Goal: Information Seeking & Learning: Learn about a topic

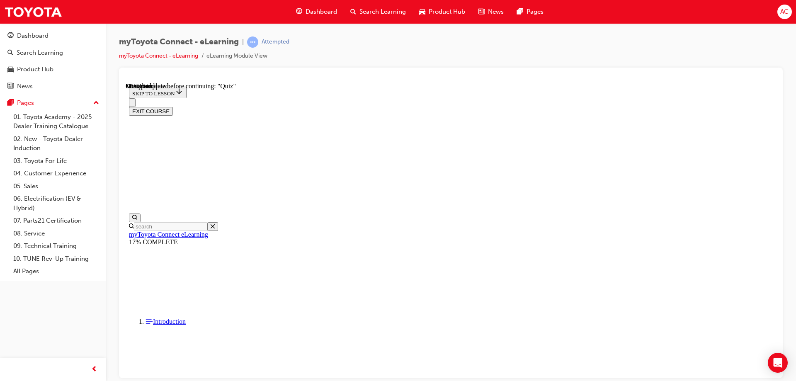
scroll to position [1446, 0]
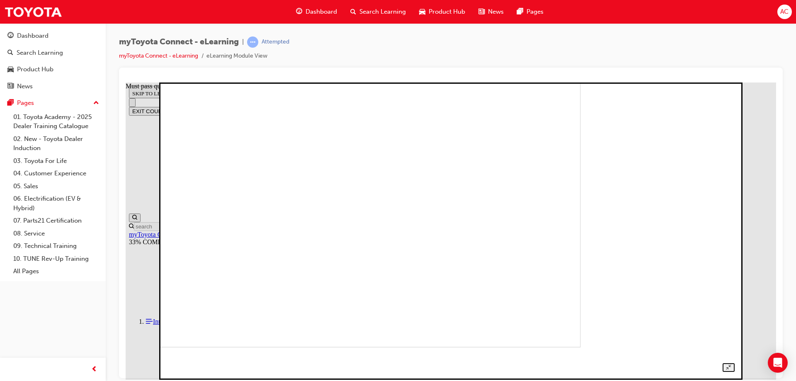
click at [529, 226] on img at bounding box center [302, 198] width 555 height 297
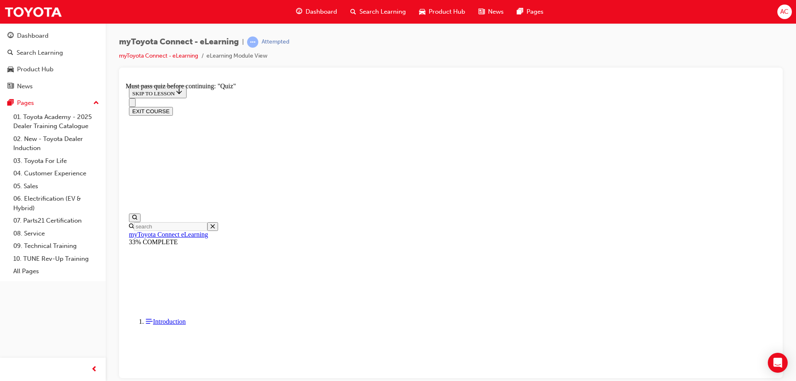
scroll to position [2240, 0]
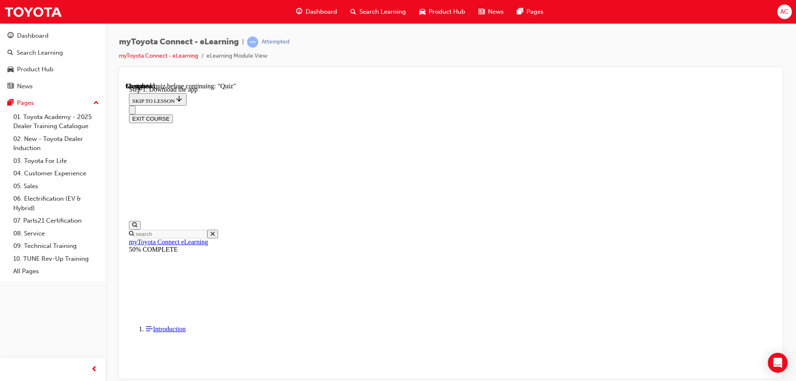
scroll to position [130, 0]
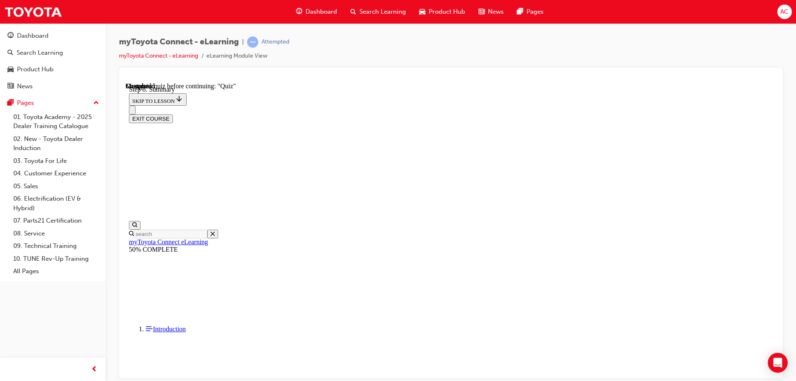
drag, startPoint x: 700, startPoint y: 198, endPoint x: 709, endPoint y: 191, distance: 11.0
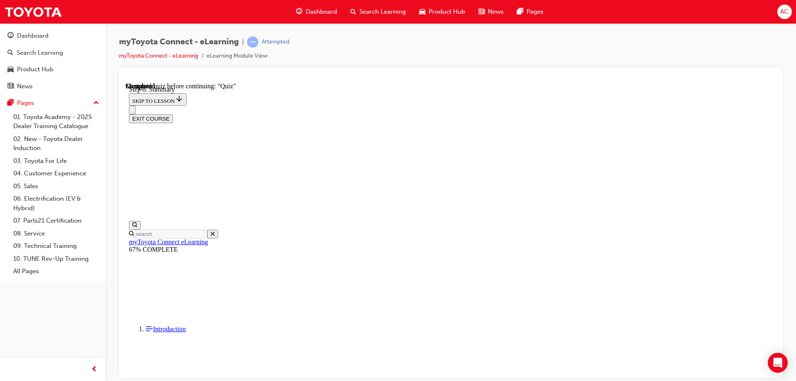
scroll to position [26, 0]
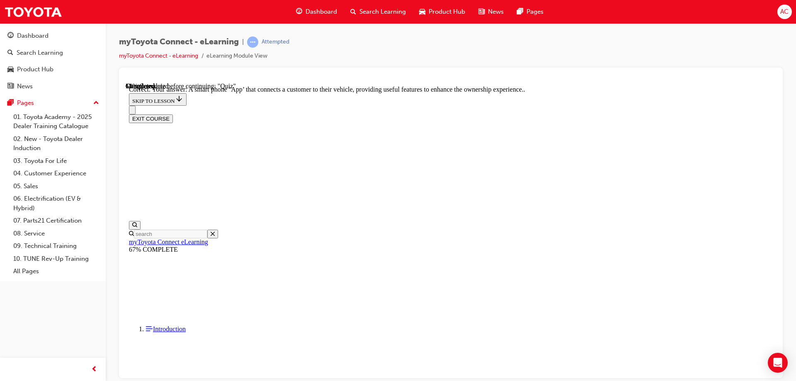
scroll to position [153, 0]
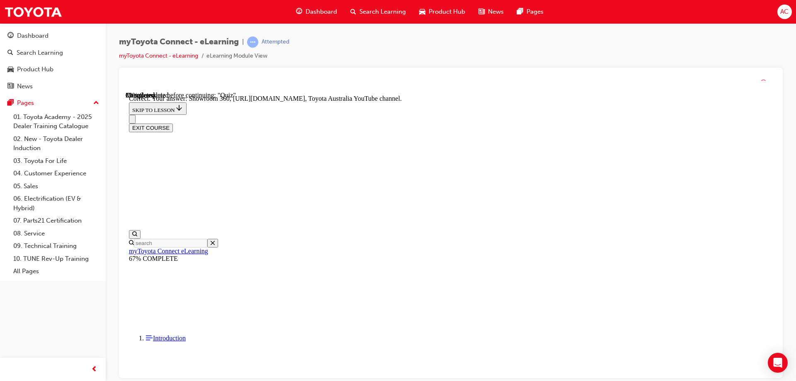
scroll to position [170, 0]
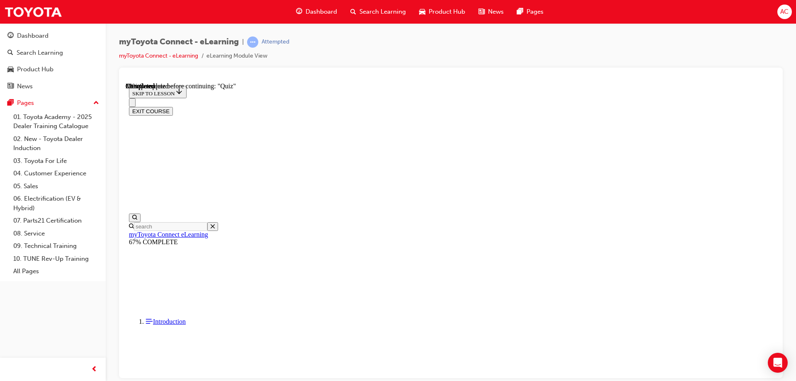
scroll to position [83, 0]
drag, startPoint x: 365, startPoint y: 147, endPoint x: 550, endPoint y: 166, distance: 186.3
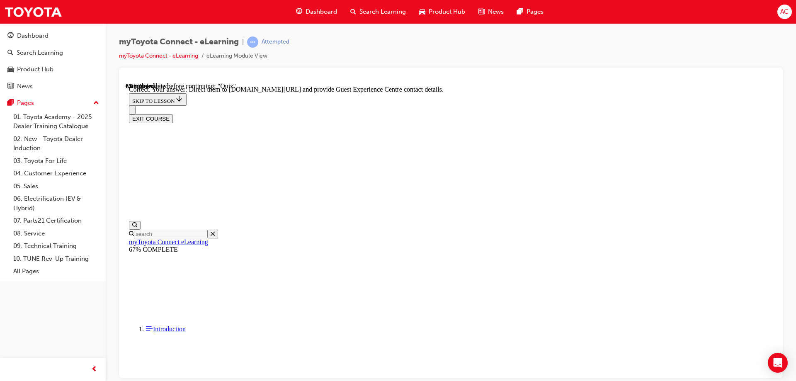
scroll to position [170, 0]
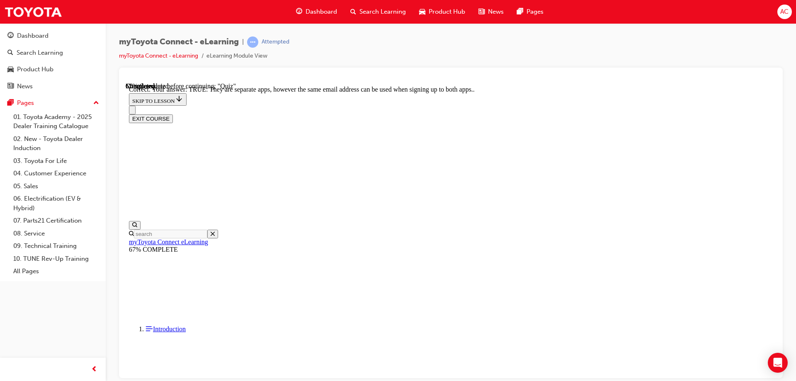
scroll to position [97, 0]
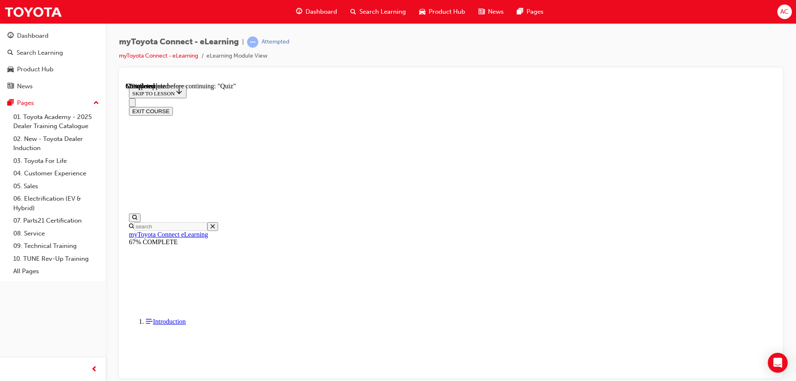
scroll to position [84, 0]
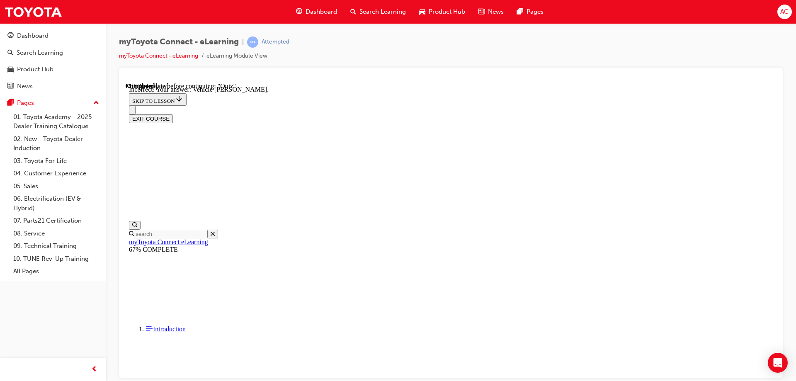
scroll to position [161, 0]
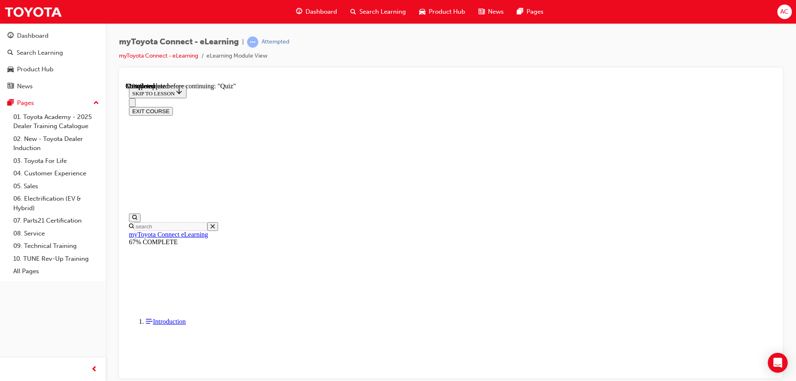
scroll to position [51, 0]
drag, startPoint x: 475, startPoint y: 235, endPoint x: 479, endPoint y: 238, distance: 4.5
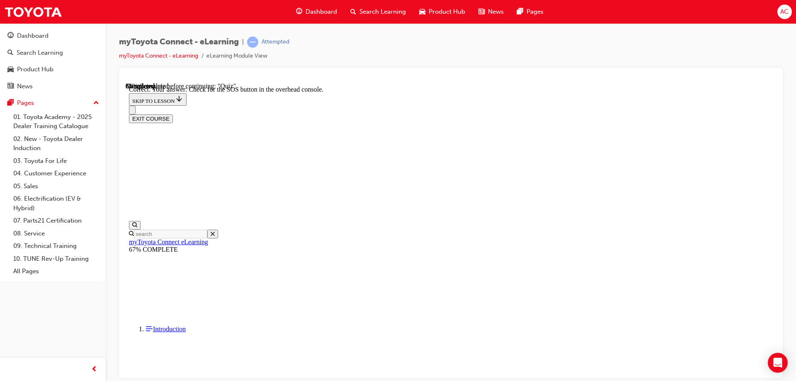
scroll to position [128, 0]
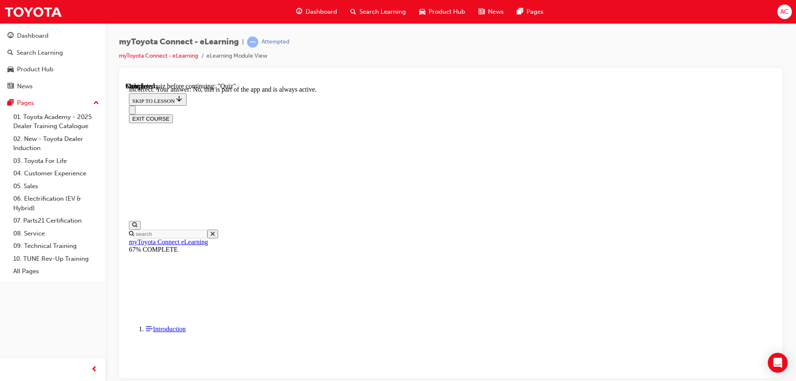
scroll to position [95, 0]
drag, startPoint x: 496, startPoint y: 345, endPoint x: 496, endPoint y: 339, distance: 6.6
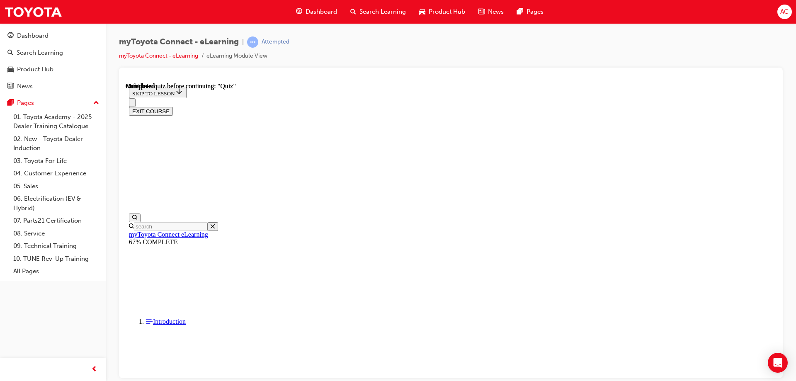
scroll to position [153, 0]
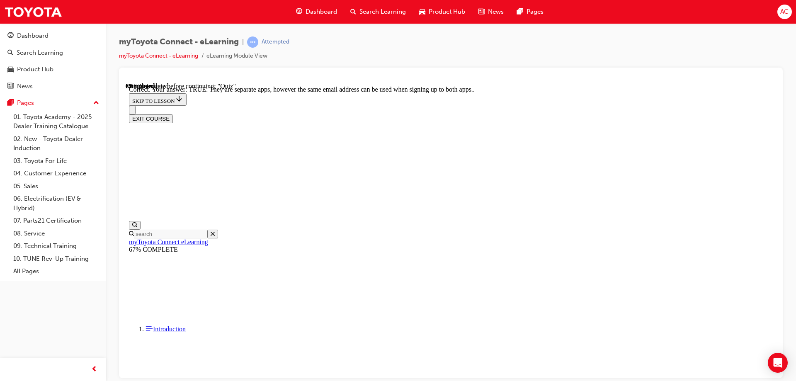
scroll to position [92, 0]
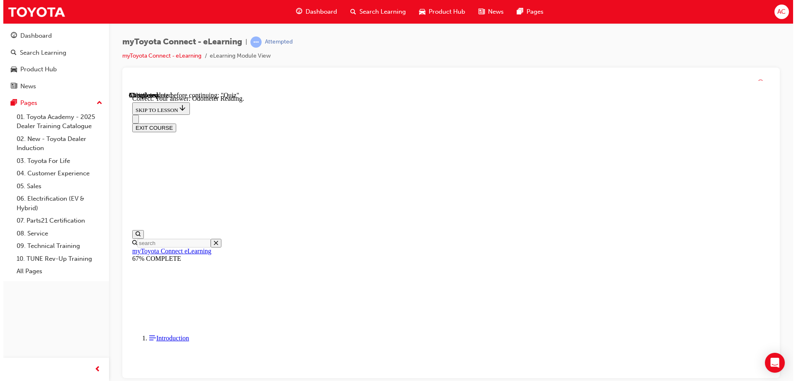
scroll to position [161, 0]
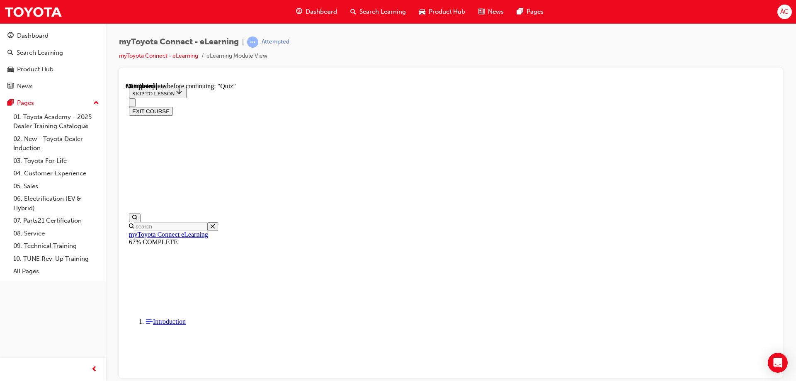
scroll to position [83, 0]
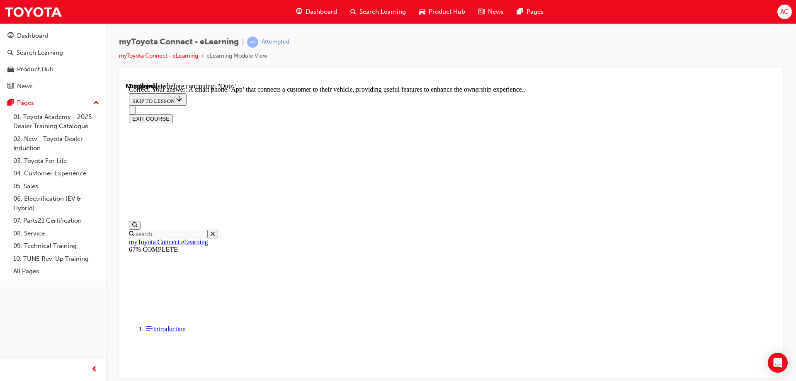
scroll to position [153, 0]
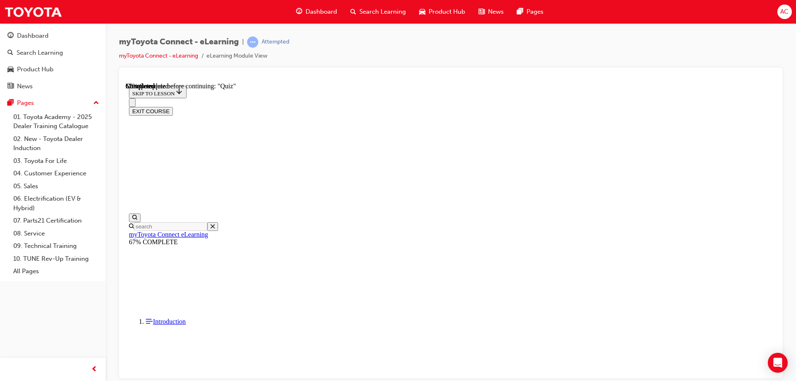
scroll to position [92, 0]
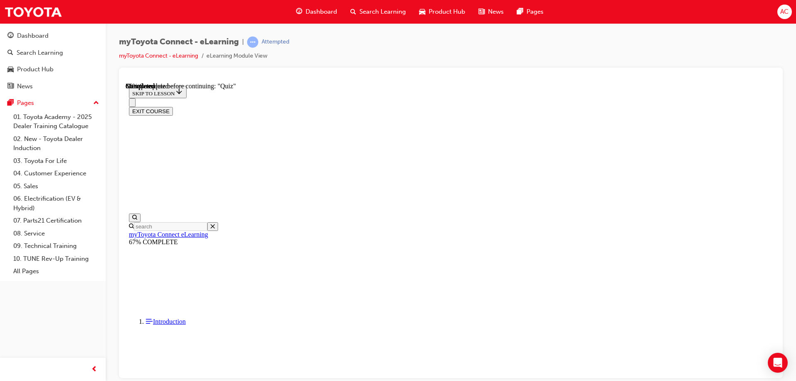
scroll to position [84, 0]
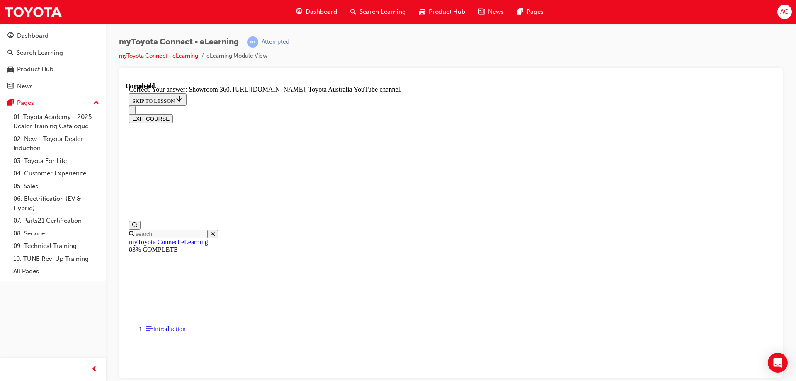
scroll to position [170, 0]
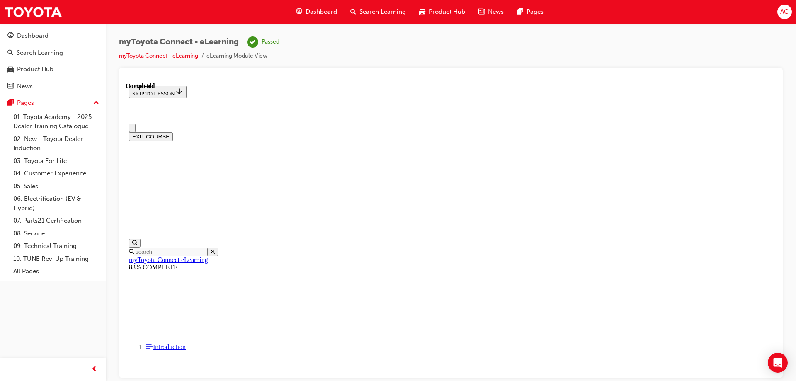
scroll to position [153, 0]
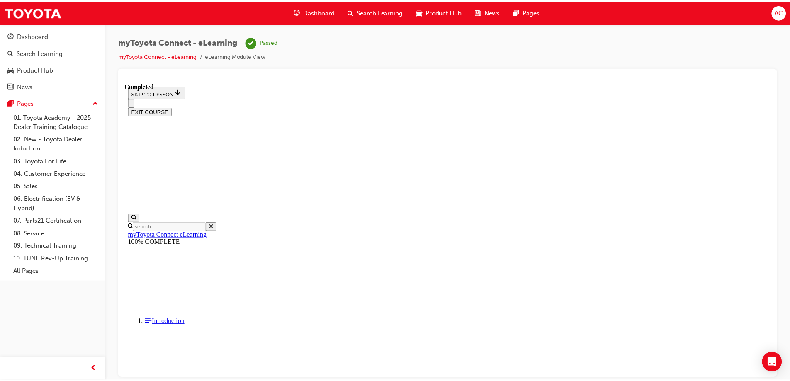
scroll to position [218, 0]
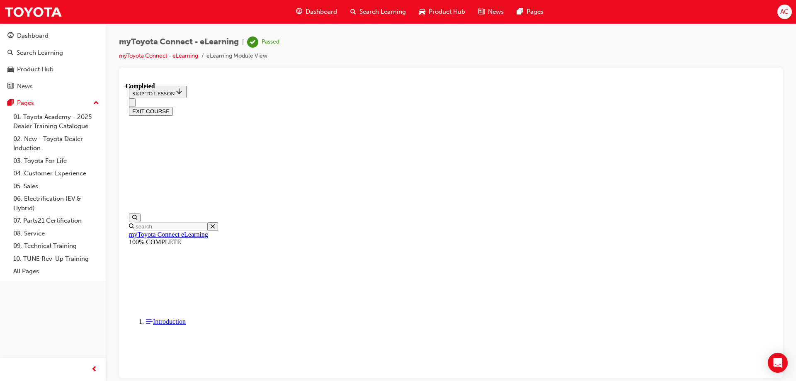
click at [325, 7] on div "Dashboard" at bounding box center [316, 11] width 54 height 17
